Goal: Information Seeking & Learning: Check status

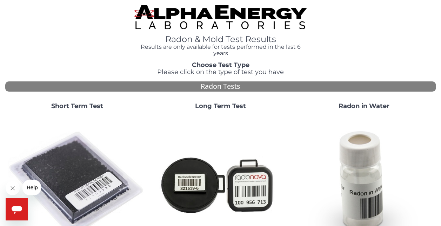
click at [81, 107] on strong "Short Term Test" at bounding box center [77, 106] width 52 height 8
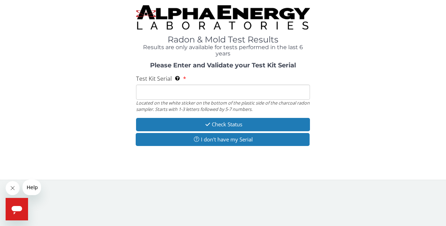
click at [159, 94] on input "Test Kit Serial Located on the white sticker on the bottom of the plastic side …" at bounding box center [223, 92] width 174 height 15
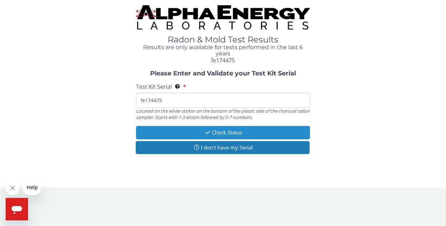
click at [207, 134] on icon "button" at bounding box center [208, 132] width 8 height 5
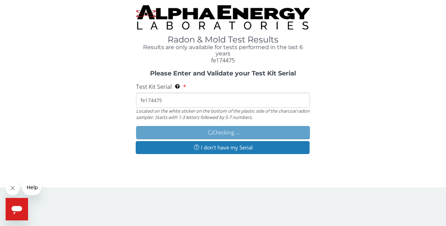
click at [164, 102] on input "fe174475" at bounding box center [223, 100] width 174 height 15
type input "fe427296"
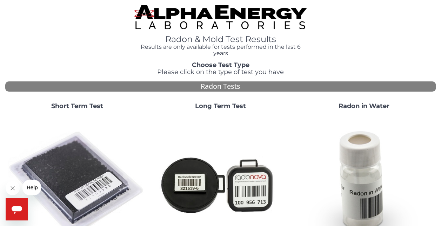
click at [88, 106] on strong "Short Term Test" at bounding box center [77, 106] width 52 height 8
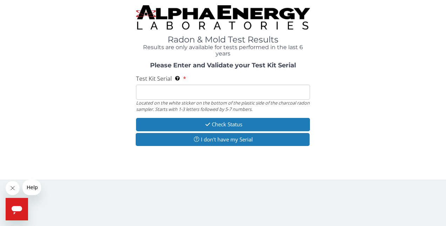
click at [166, 92] on input "Test Kit Serial Located on the white sticker on the bottom of the plastic side …" at bounding box center [223, 92] width 174 height 15
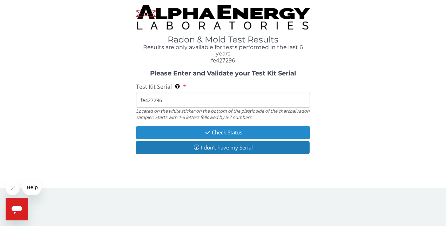
type input "fe427296"
click at [217, 133] on button "Check Status" at bounding box center [223, 132] width 174 height 13
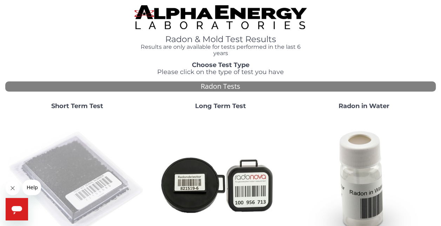
click at [73, 157] on img at bounding box center [77, 184] width 138 height 138
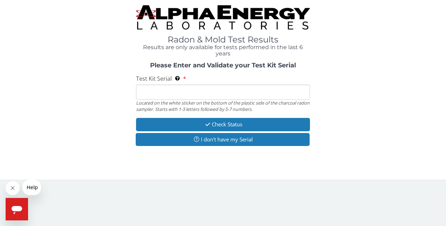
click at [73, 157] on div "Radon & Mold Test Results Results are only available for tests performed in the…" at bounding box center [223, 87] width 436 height 164
drag, startPoint x: 73, startPoint y: 157, endPoint x: 154, endPoint y: 91, distance: 104.5
click at [154, 91] on input "Test Kit Serial Located on the white sticker on the bottom of the plastic side …" at bounding box center [223, 92] width 174 height 15
type input "fe427296"
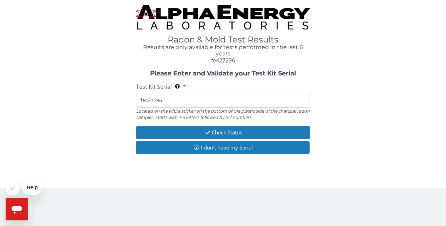
click at [145, 101] on input "fe427296" at bounding box center [223, 100] width 174 height 15
type input "FE427296"
click at [112, 121] on div "Please Enter and Validate your Test Kit Serial Test Kit Serial Located on the w…" at bounding box center [223, 113] width 436 height 86
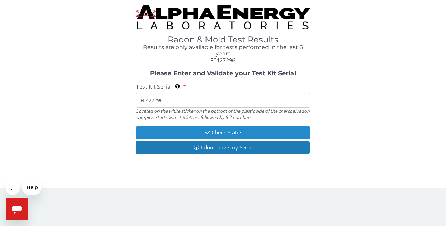
click at [221, 131] on button "Check Status" at bounding box center [223, 132] width 174 height 13
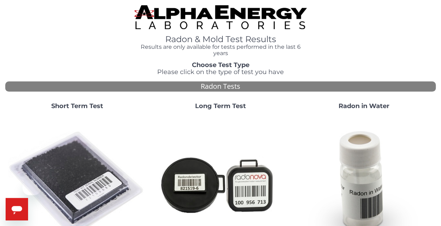
click at [80, 106] on strong "Short Term Test" at bounding box center [77, 106] width 52 height 8
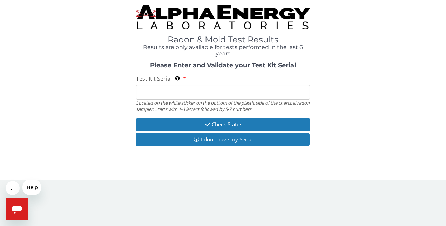
click at [151, 91] on input "Test Kit Serial Located on the white sticker on the bottom of the plastic side …" at bounding box center [223, 92] width 174 height 15
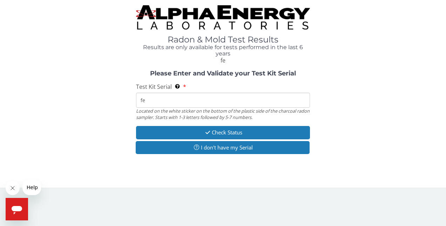
drag, startPoint x: 160, startPoint y: 101, endPoint x: 135, endPoint y: 99, distance: 25.0
click at [135, 99] on div "Please Enter and Validate your Test Kit Serial Test Kit Serial Located on the w…" at bounding box center [223, 113] width 436 height 86
type input "FE174475"
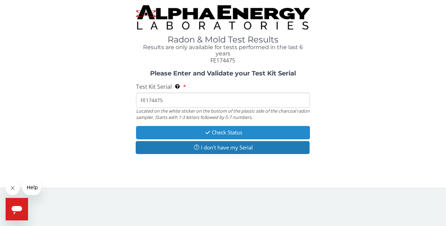
click at [221, 135] on button "Check Status" at bounding box center [223, 132] width 174 height 13
